Goal: Navigation & Orientation: Find specific page/section

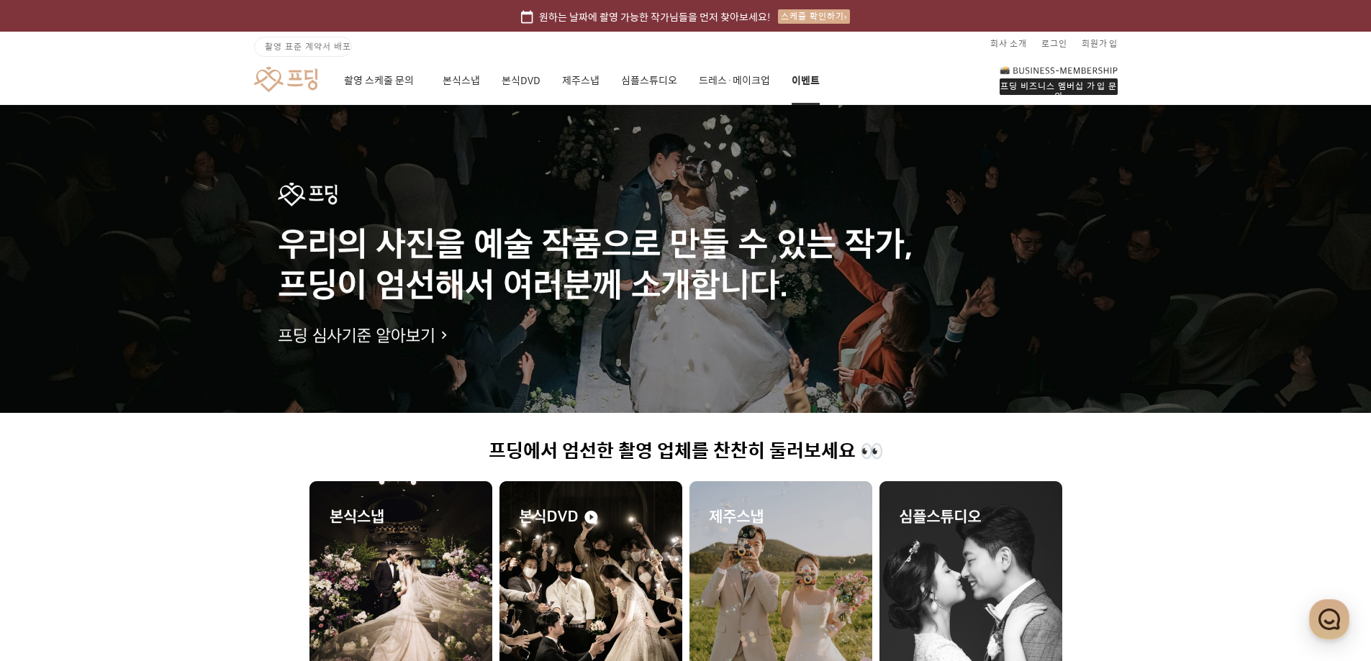
click at [796, 89] on link "이벤트" at bounding box center [806, 80] width 28 height 49
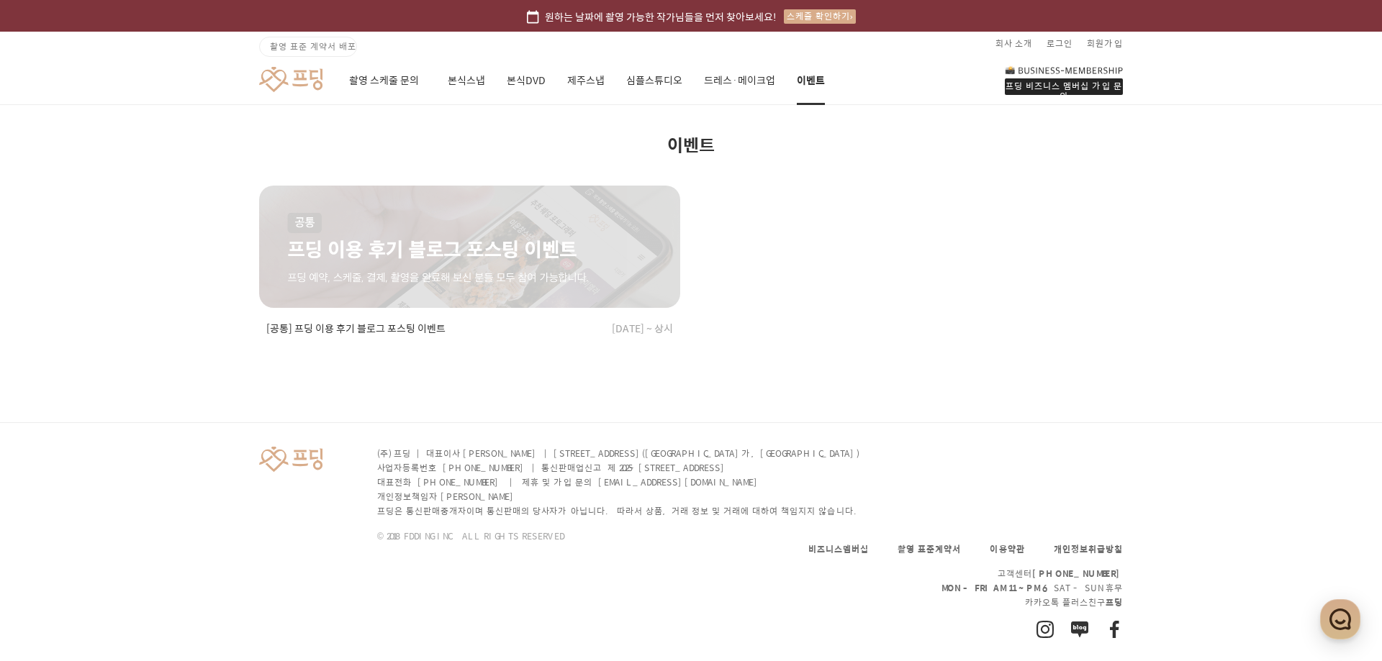
click at [328, 83] on div "프딩 비즈니스 멤버십 가입 문의 촬영 스케줄 문의 본식스냅 본식DVD 제주스냅 심플스튜디오 드레스·메이크업 이벤트" at bounding box center [691, 80] width 1037 height 50
click at [286, 89] on link at bounding box center [290, 79] width 63 height 27
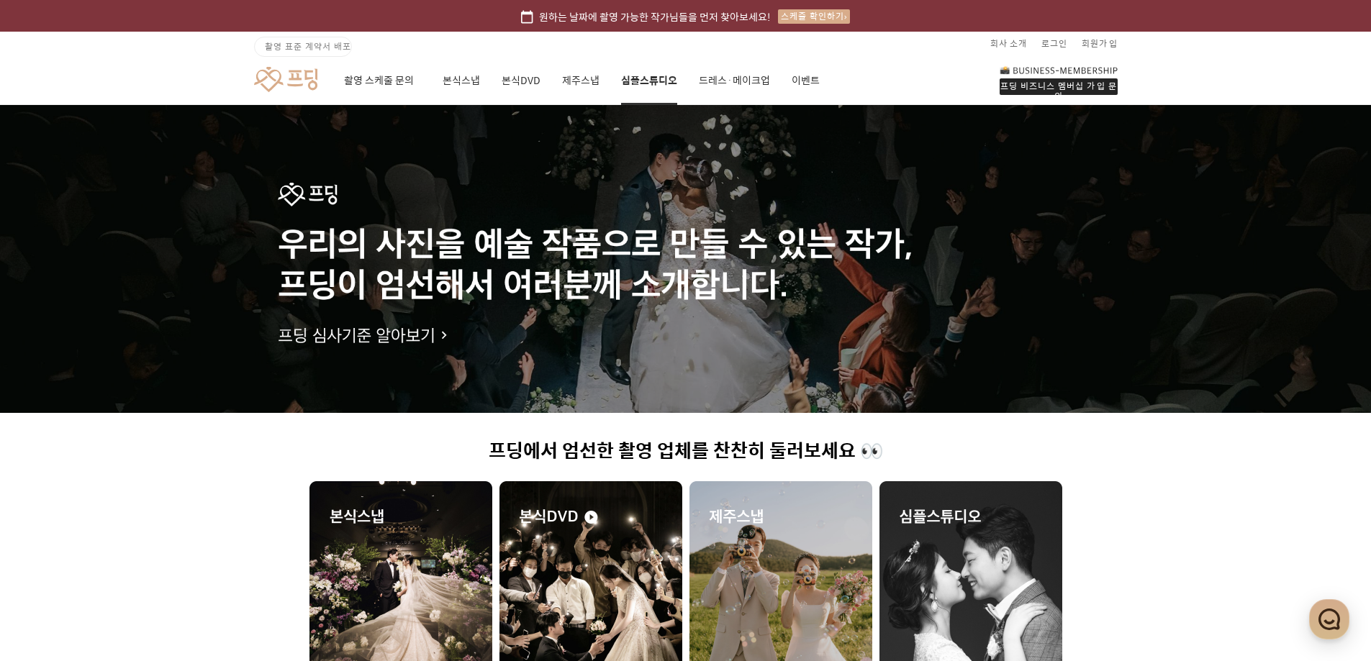
click at [672, 78] on link "심플스튜디오" at bounding box center [649, 80] width 56 height 49
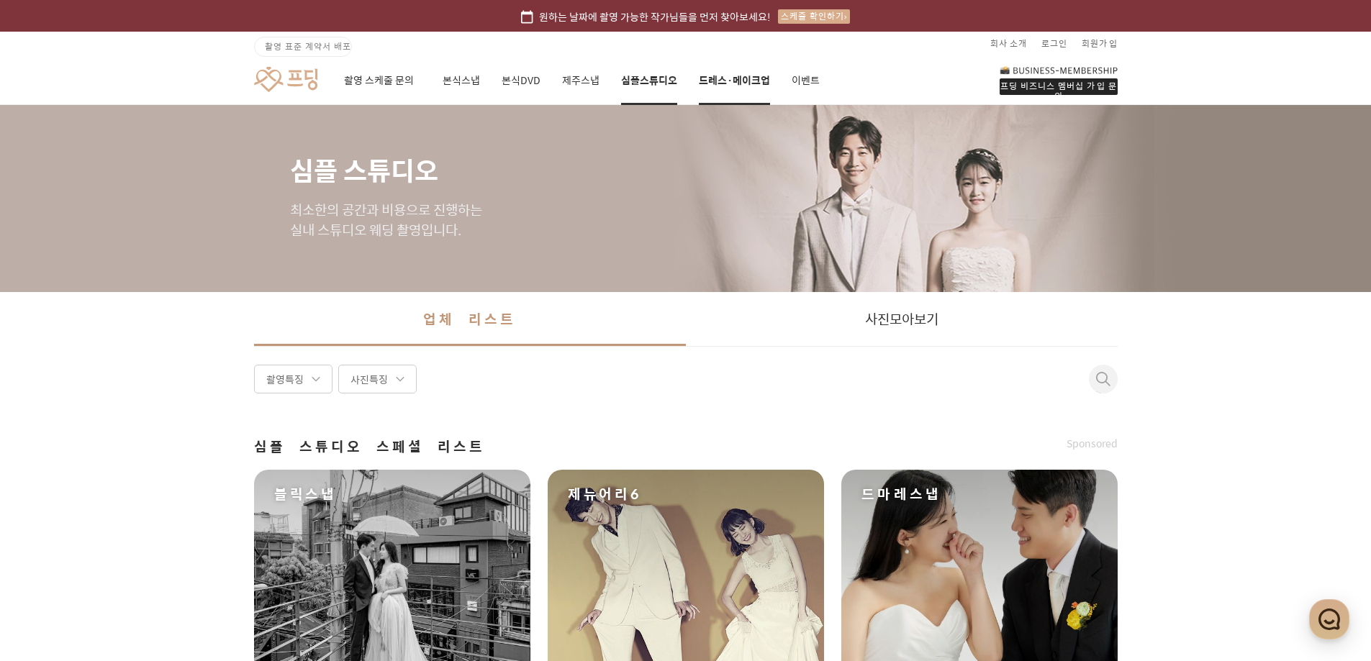
click at [721, 75] on link "드레스·메이크업" at bounding box center [734, 80] width 71 height 49
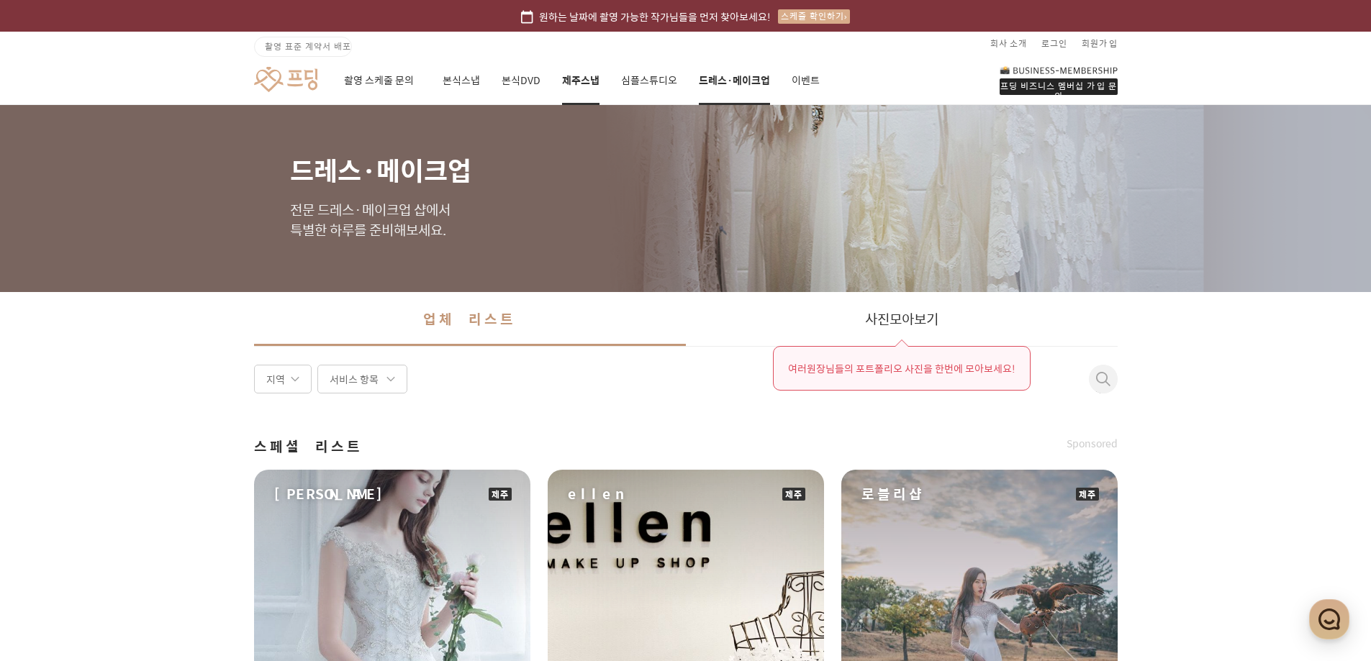
click at [592, 78] on link "제주스냅" at bounding box center [580, 80] width 37 height 49
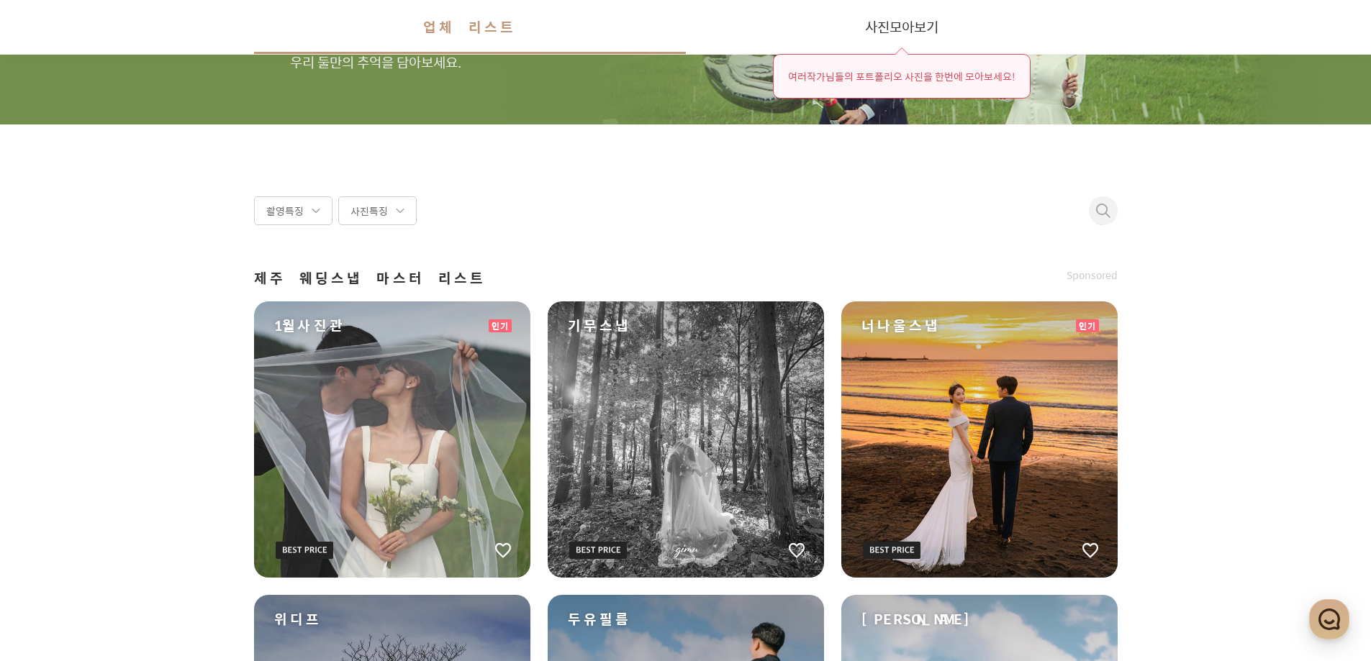
scroll to position [360, 0]
